Goal: Check status: Check status

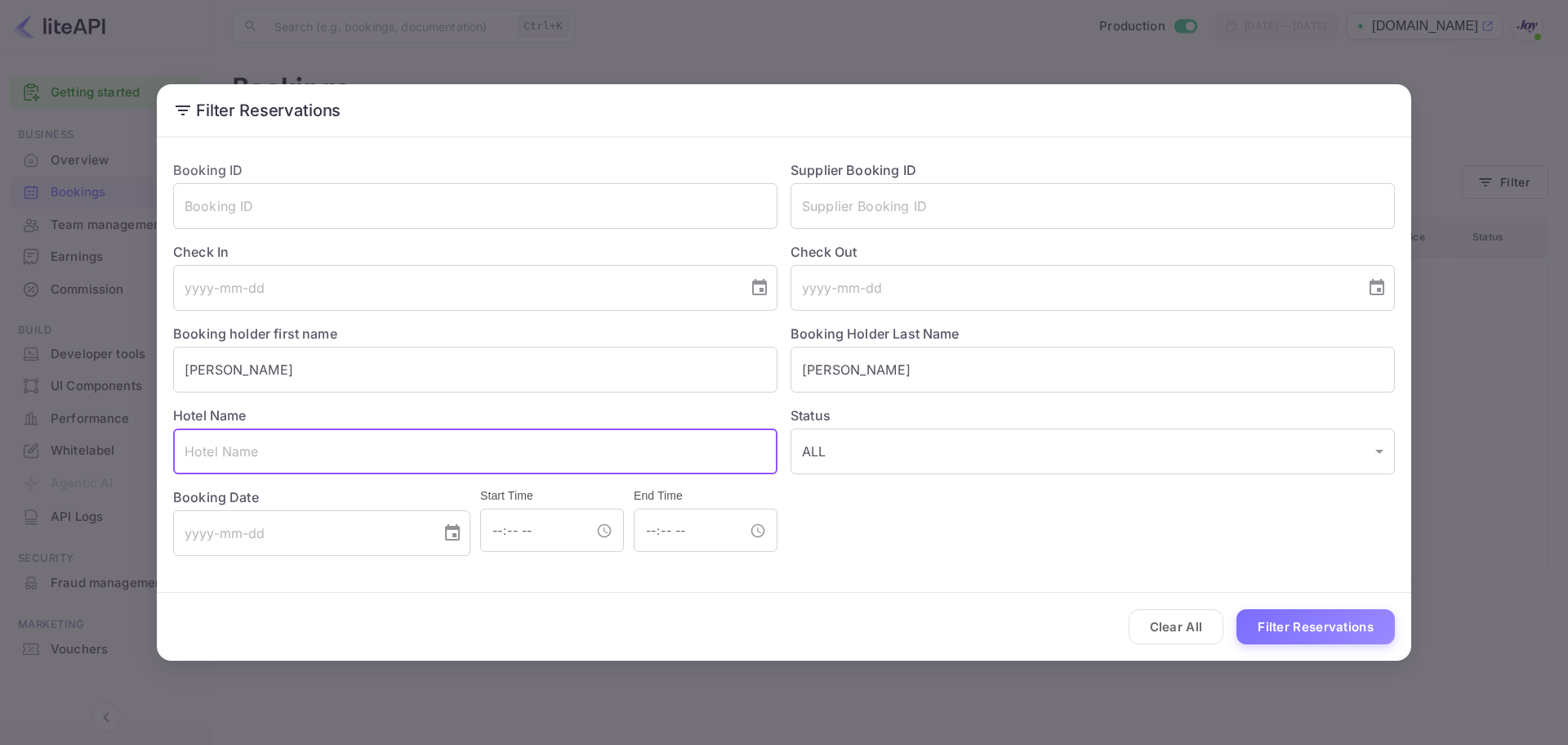
click at [576, 453] on input "text" at bounding box center [476, 451] width 605 height 46
paste input "[GEOGRAPHIC_DATA]"
type input "[GEOGRAPHIC_DATA]"
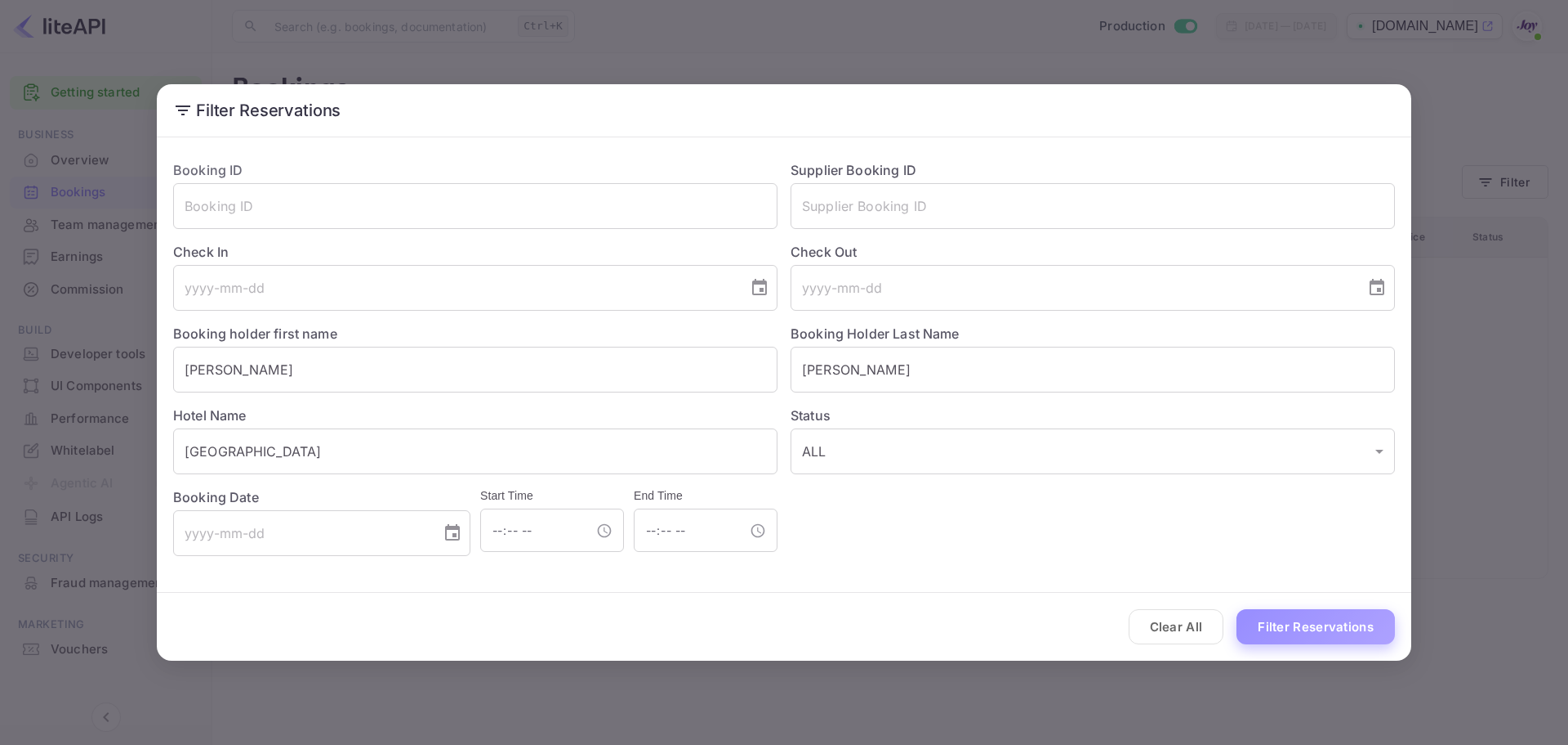
click at [1281, 619] on button "Filter Reservations" at bounding box center [1315, 626] width 159 height 35
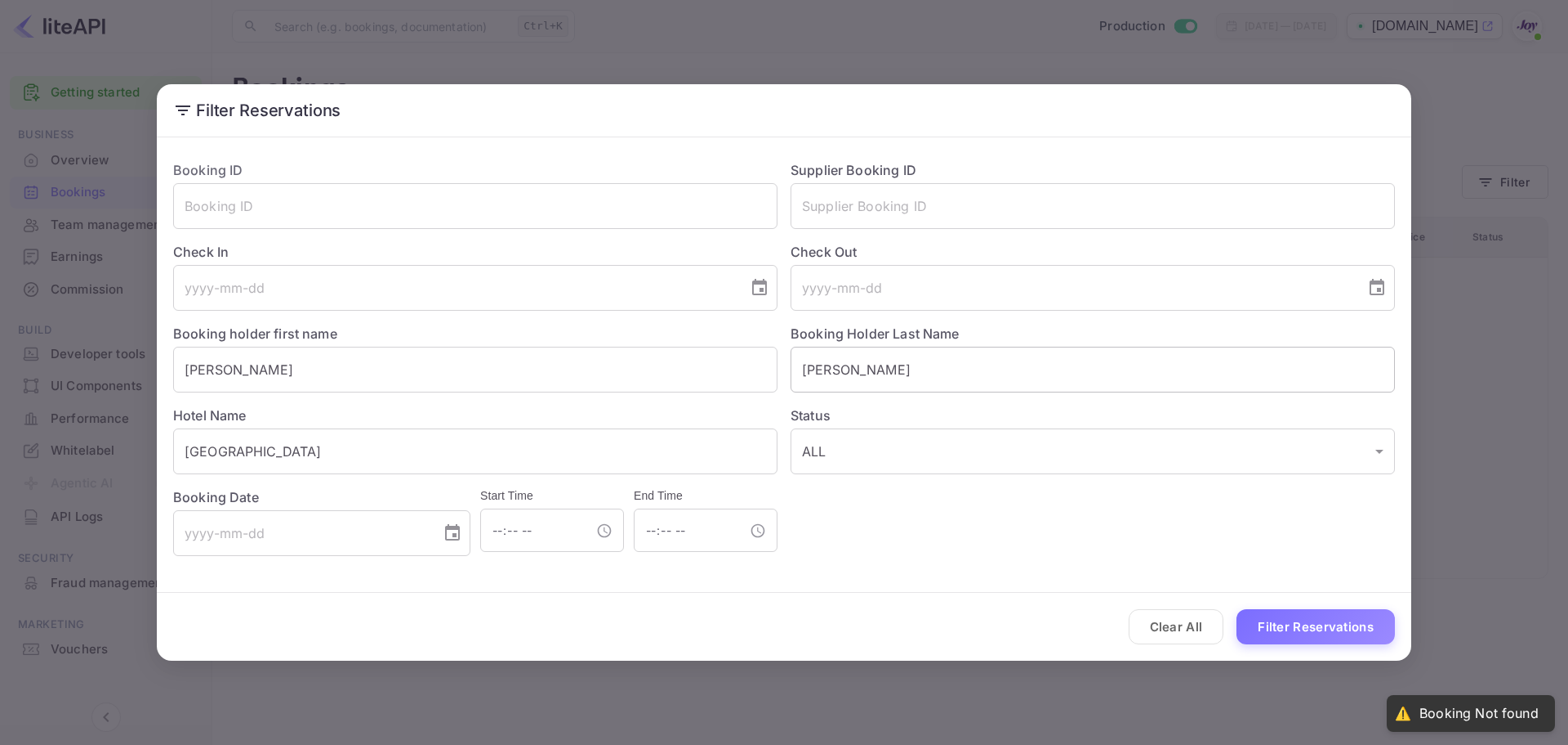
click at [831, 375] on input "[PERSON_NAME]" at bounding box center [1093, 370] width 605 height 46
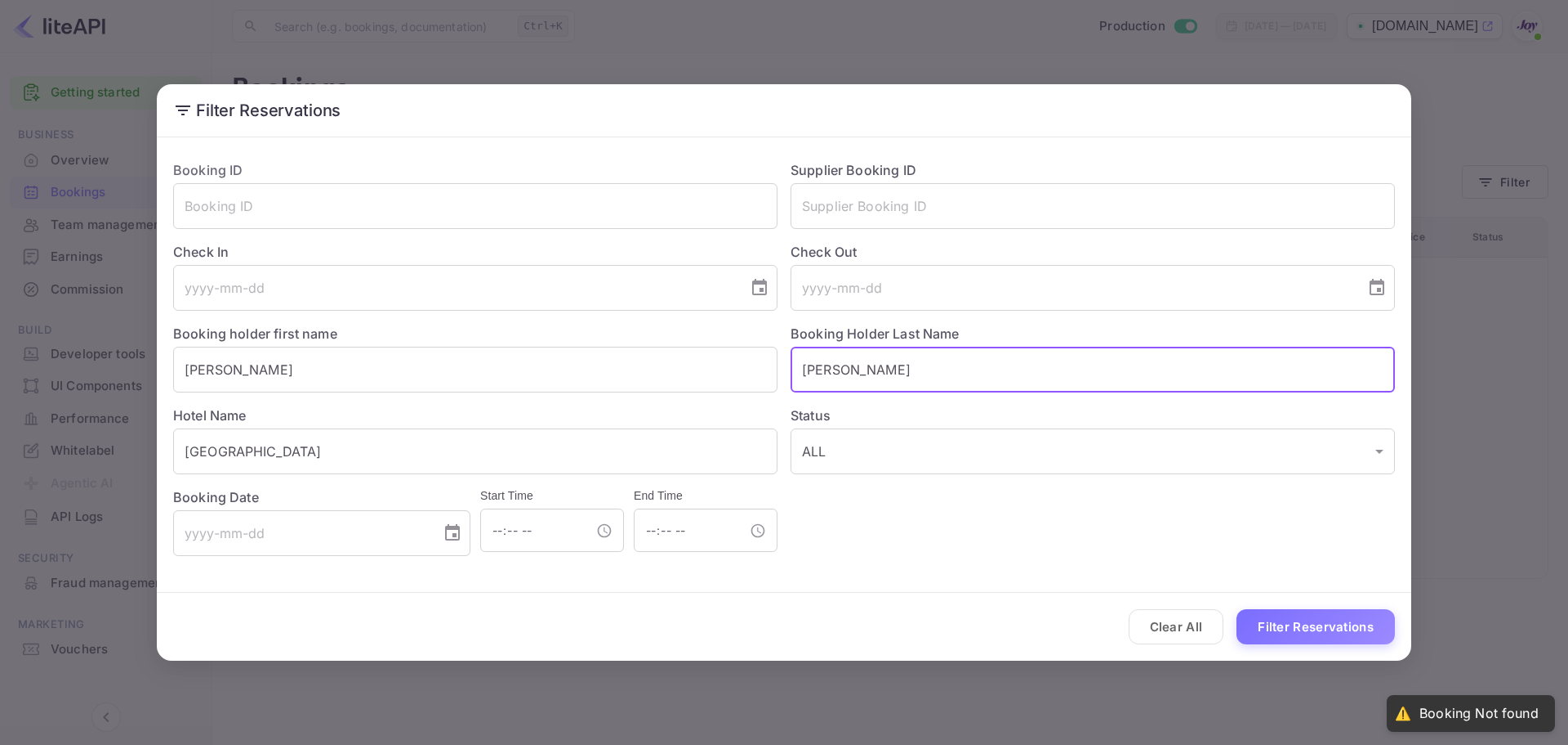
click at [831, 375] on input "[PERSON_NAME]" at bounding box center [1093, 370] width 605 height 46
click at [206, 372] on input "[PERSON_NAME]" at bounding box center [476, 370] width 605 height 46
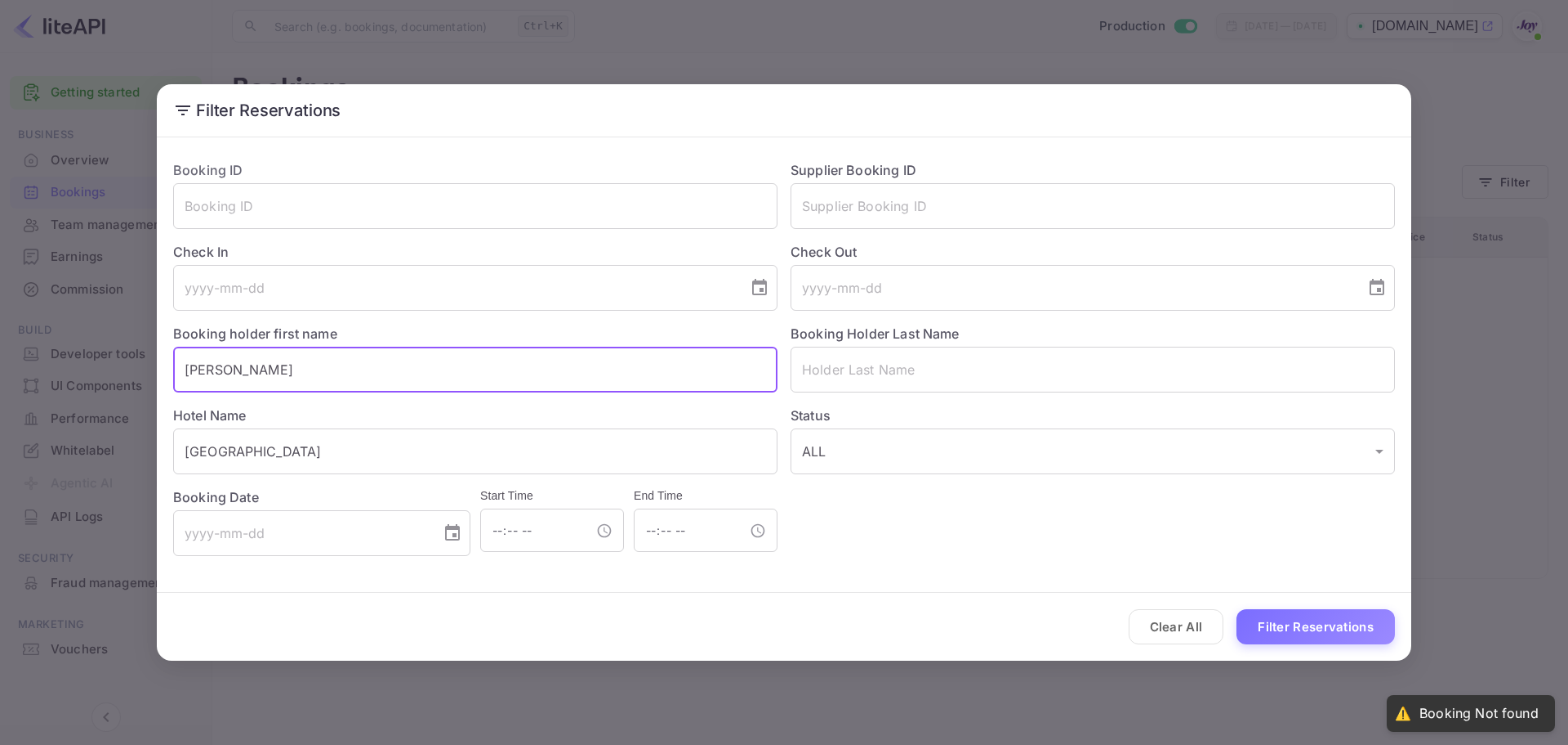
click at [206, 372] on input "[PERSON_NAME]" at bounding box center [476, 370] width 605 height 46
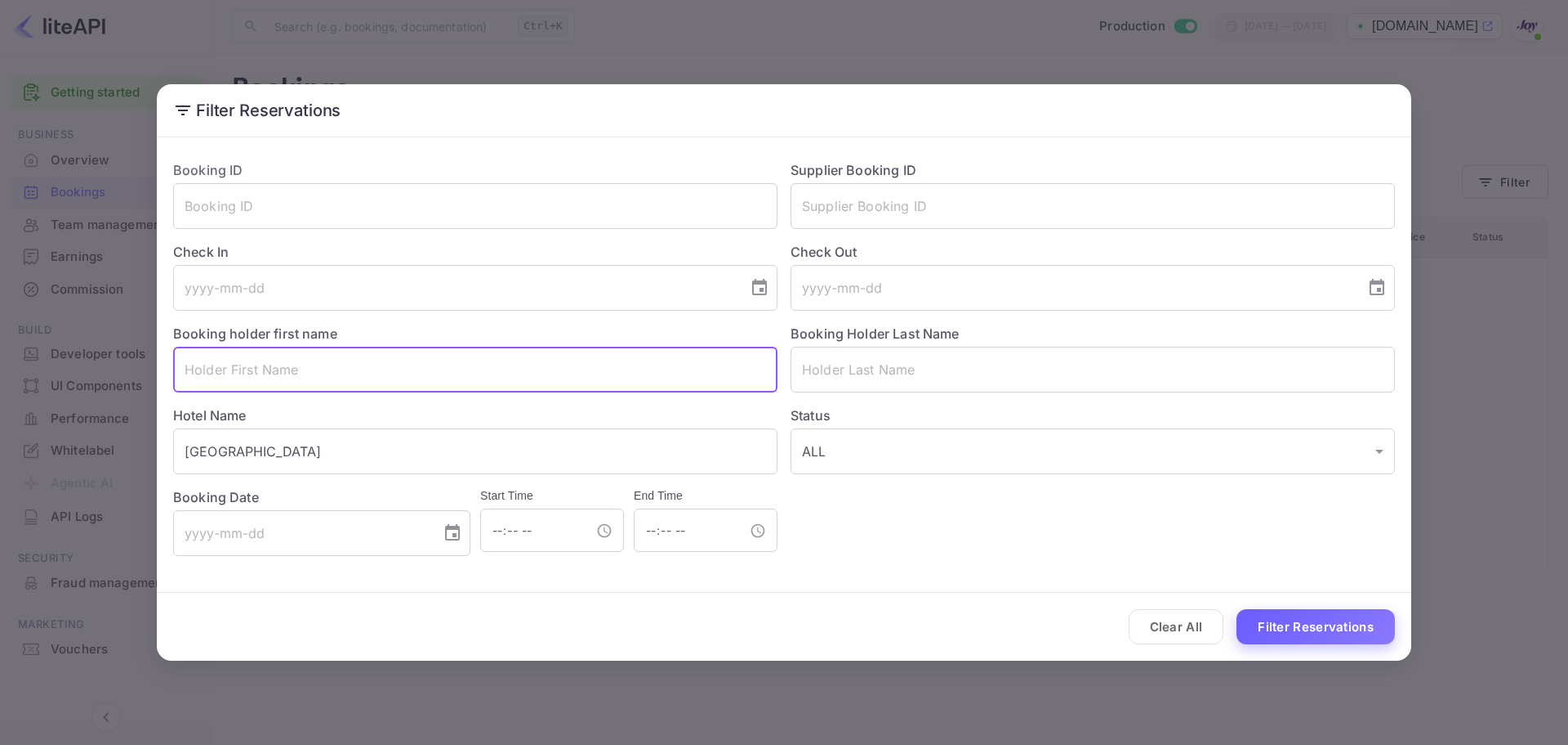
click at [1297, 628] on button "Filter Reservations" at bounding box center [1315, 626] width 159 height 35
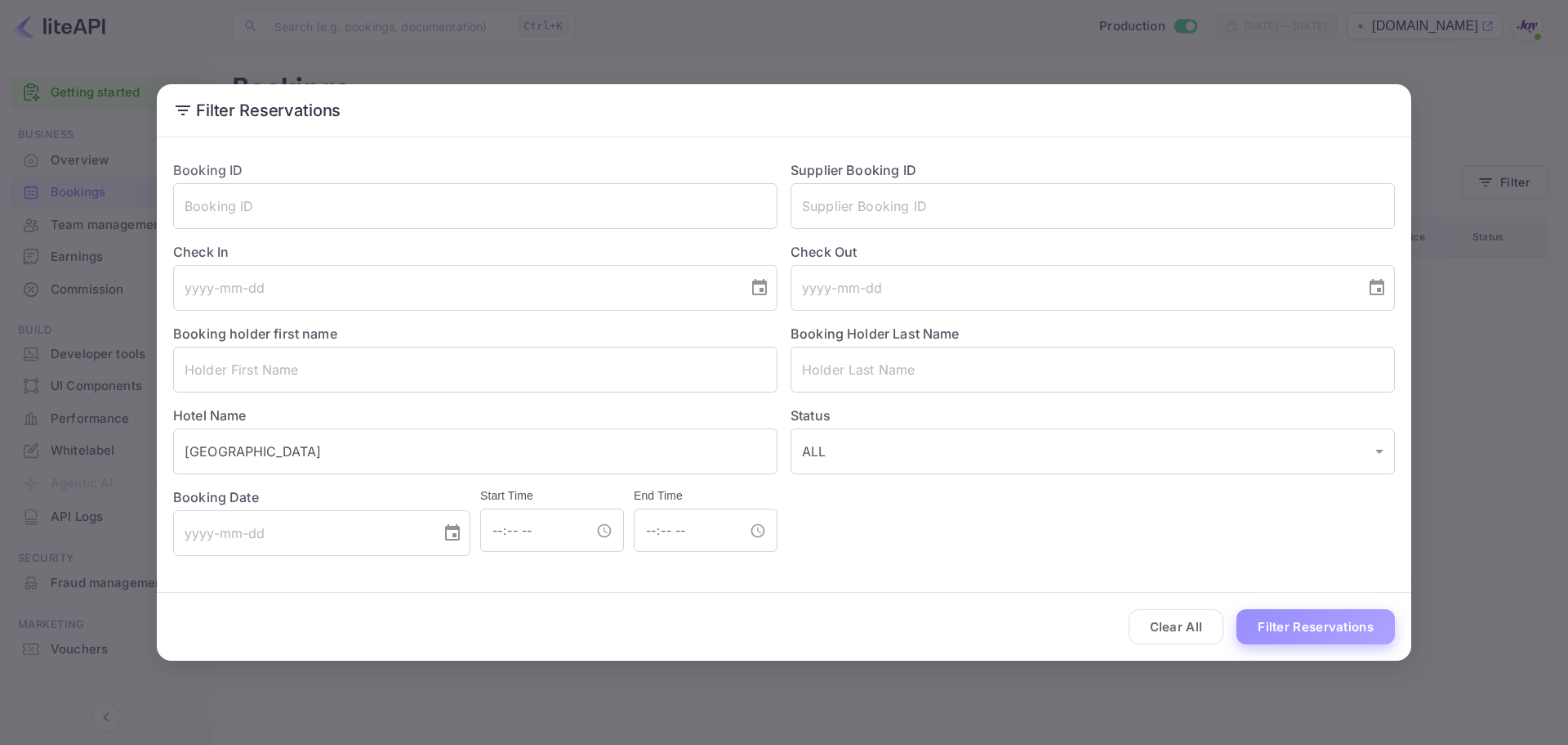
click at [1314, 632] on button "Filter Reservations" at bounding box center [1315, 626] width 159 height 35
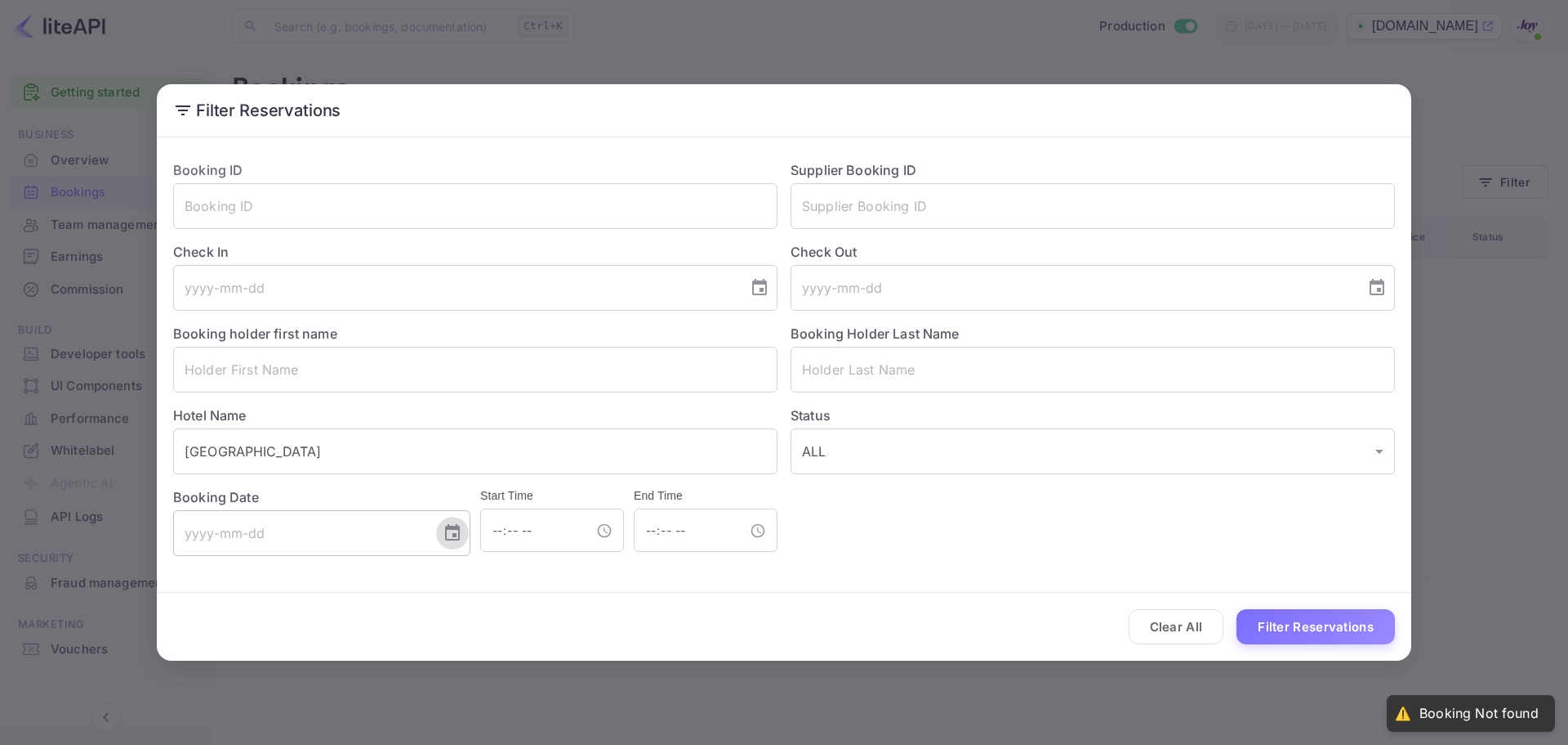
click at [460, 533] on icon "Choose date" at bounding box center [452, 532] width 15 height 16
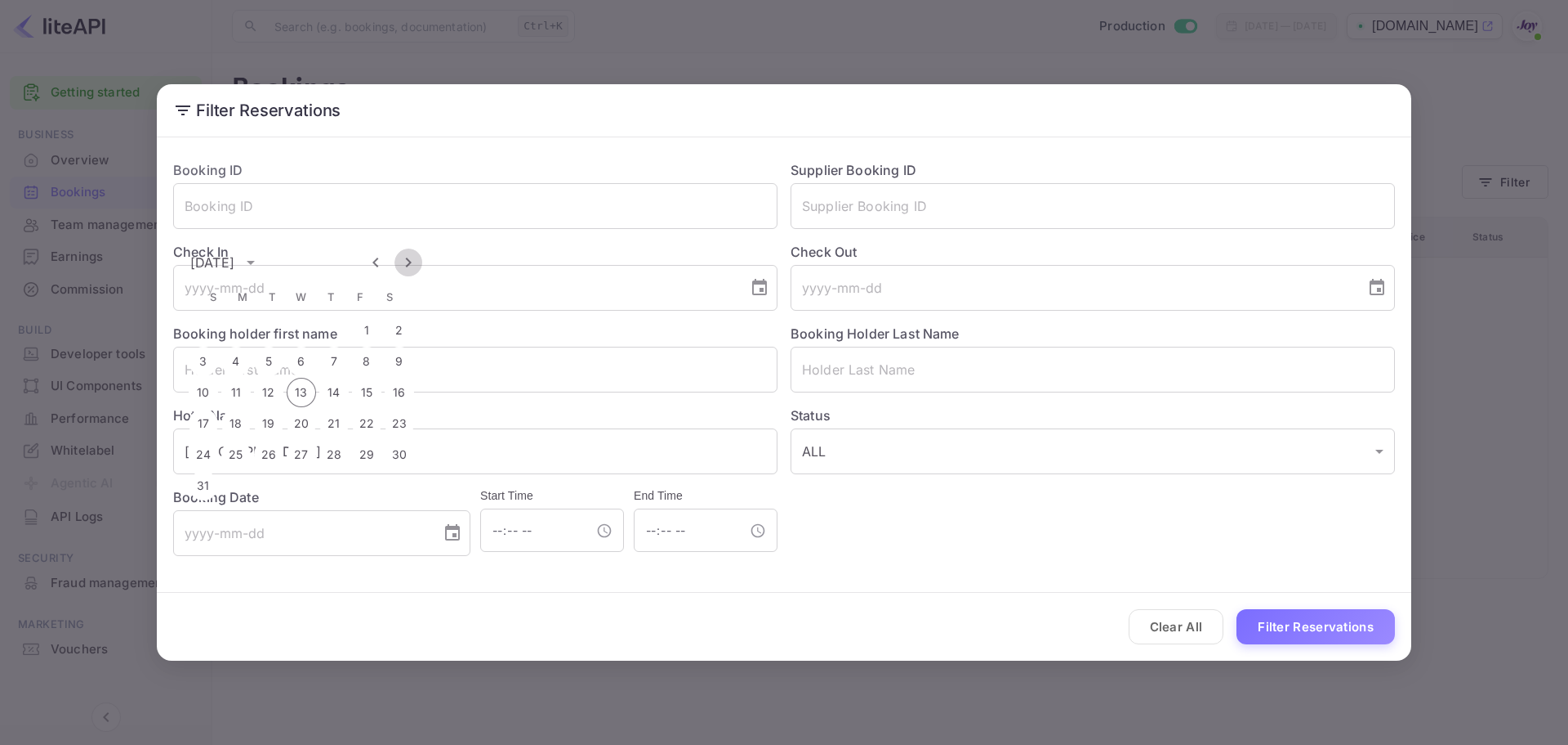
click at [407, 264] on icon "Next month" at bounding box center [408, 263] width 20 height 20
click at [338, 331] on button "4" at bounding box center [333, 330] width 29 height 29
type input "[DATE]"
click at [461, 535] on icon "Choose date, selected date is Sep 4, 2025" at bounding box center [453, 533] width 20 height 20
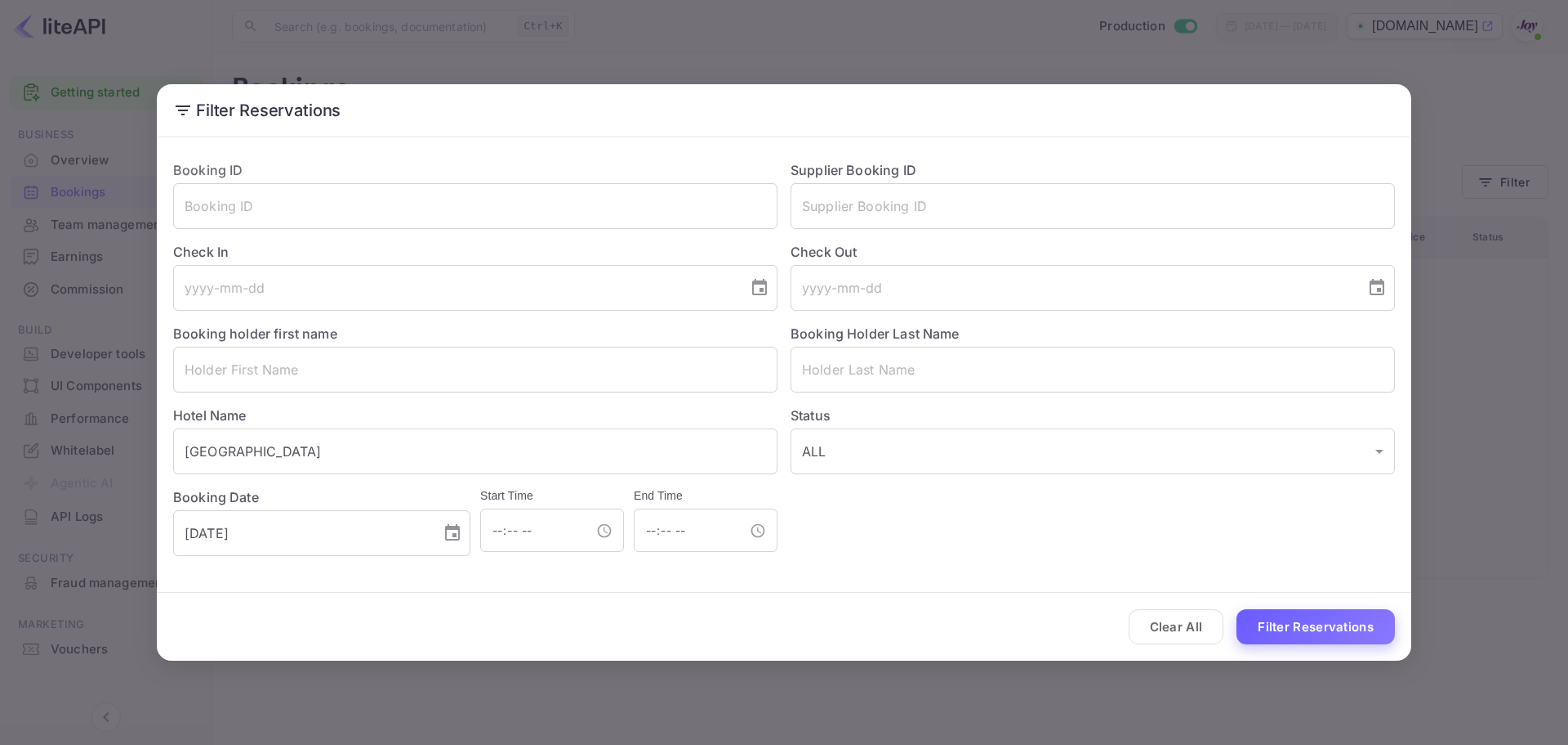
click at [1347, 623] on button "Filter Reservations" at bounding box center [1315, 626] width 159 height 35
